Goal: Task Accomplishment & Management: Manage account settings

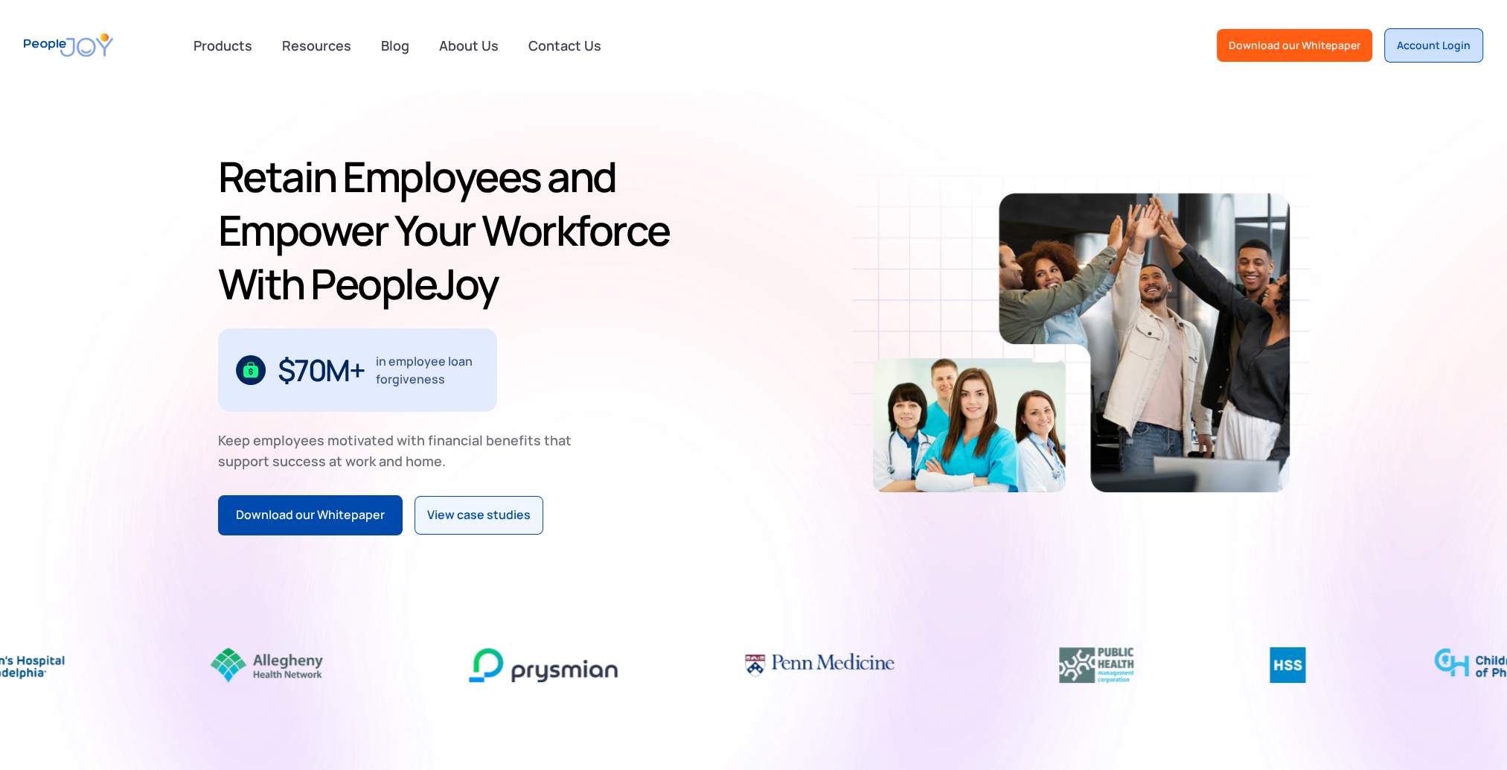
click at [1459, 48] on div "Account Login" at bounding box center [1434, 45] width 74 height 15
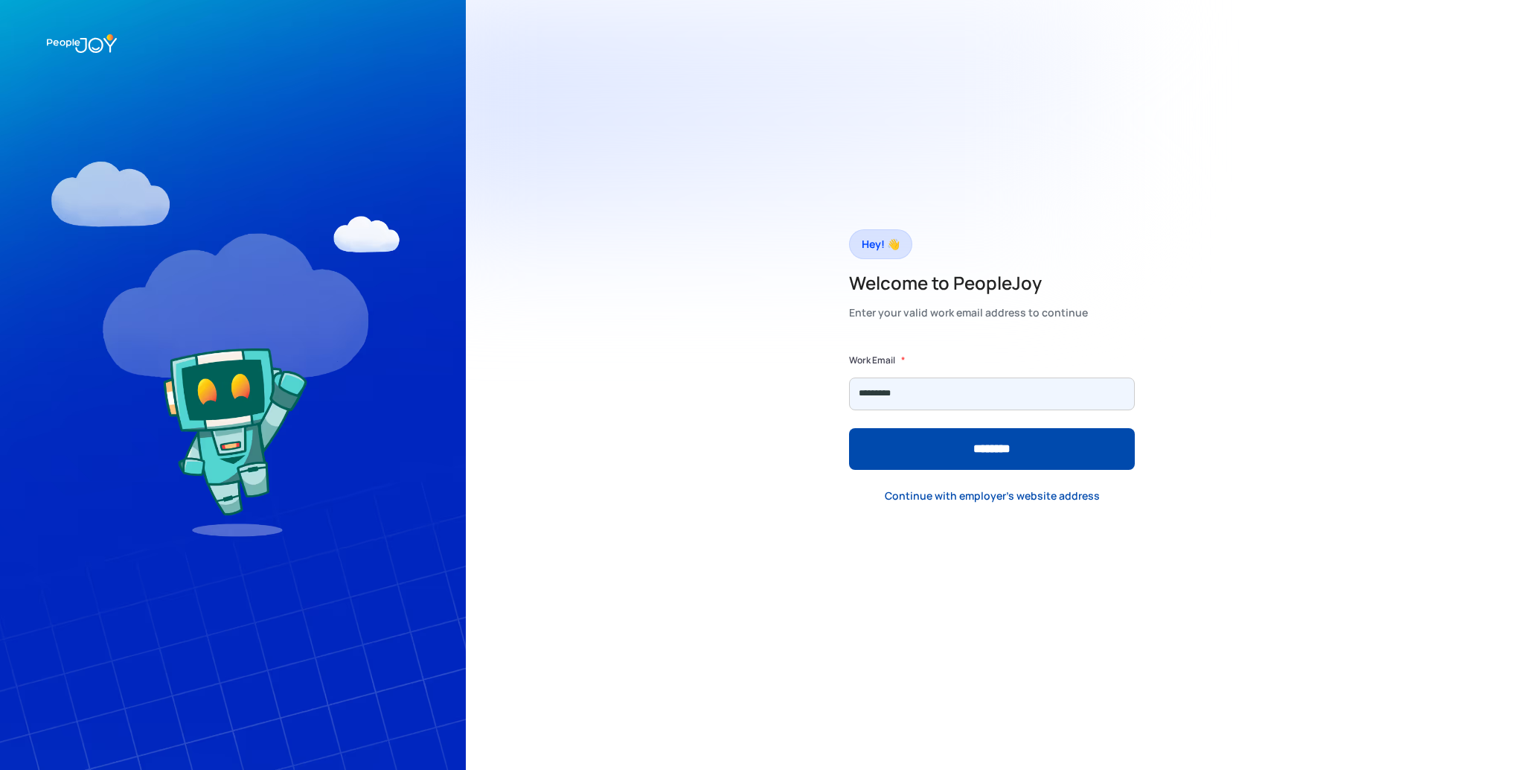
type input "**********"
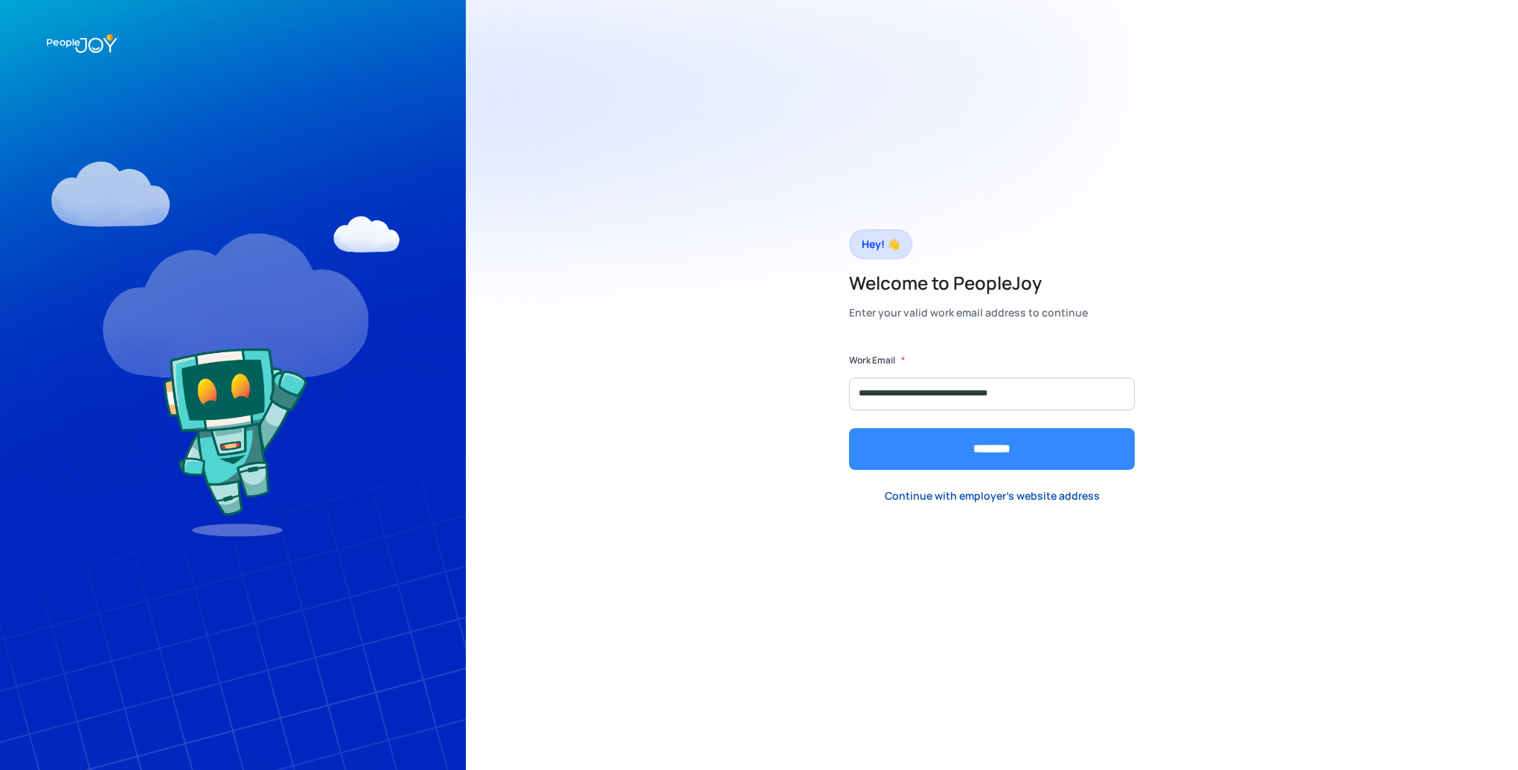
click at [951, 457] on input "********" at bounding box center [992, 449] width 286 height 42
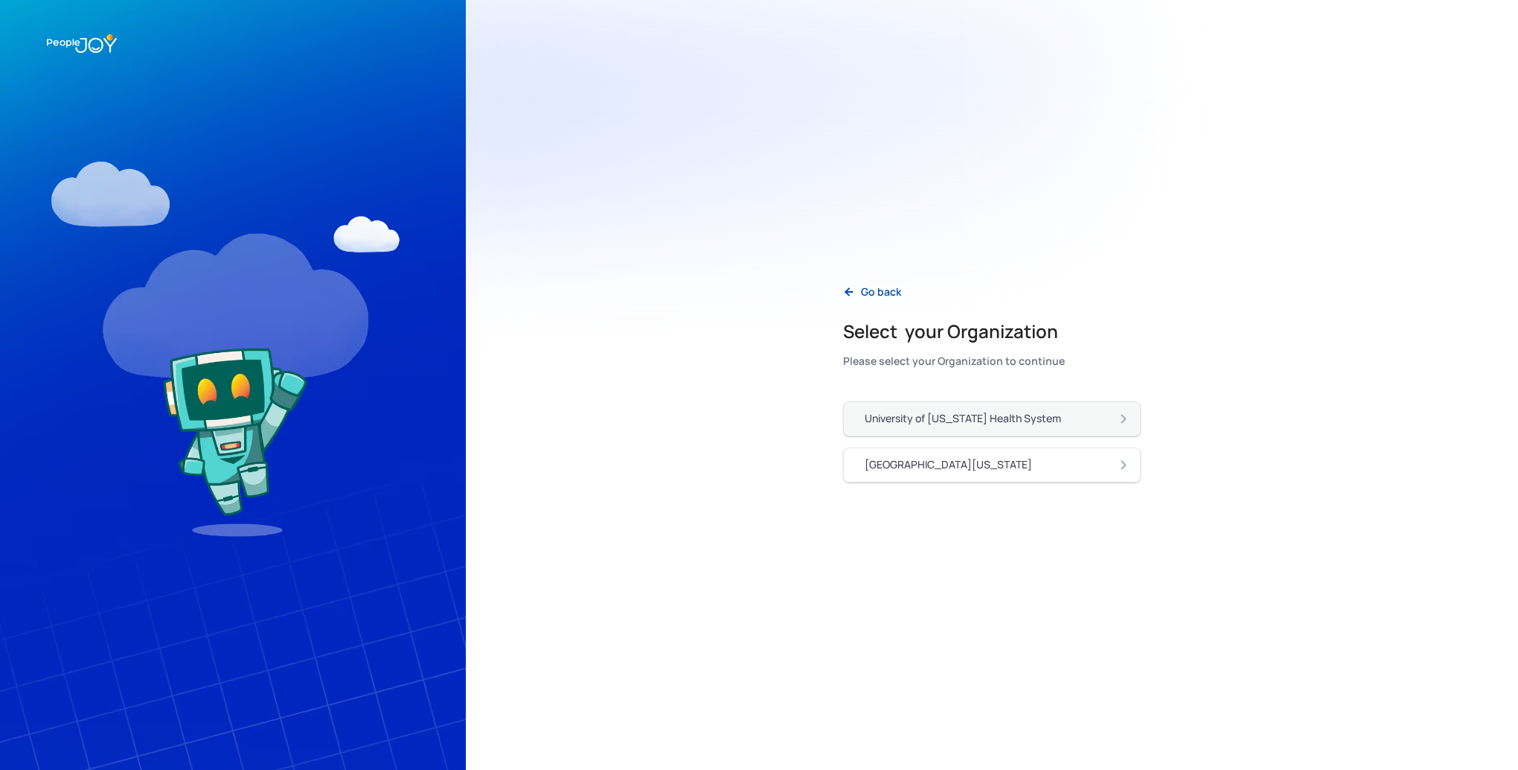
click at [956, 417] on div "University of Pennsylvania Health System" at bounding box center [963, 418] width 196 height 15
